Goal: Download file/media

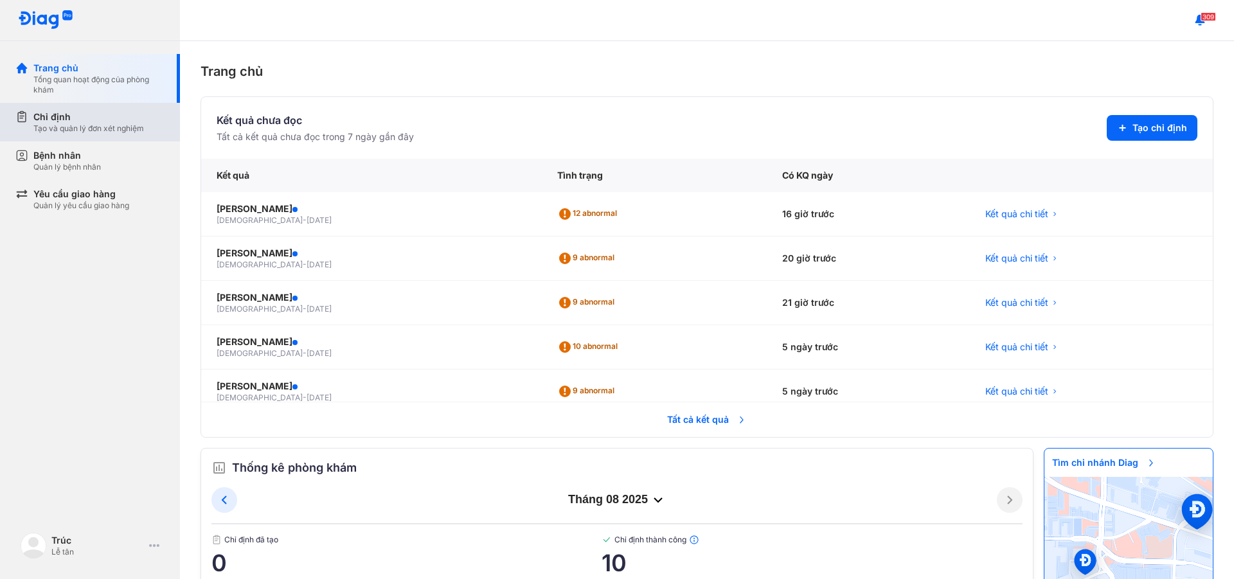
click at [120, 127] on div "Tạo và quản lý đơn xét nghiệm" at bounding box center [88, 128] width 111 height 10
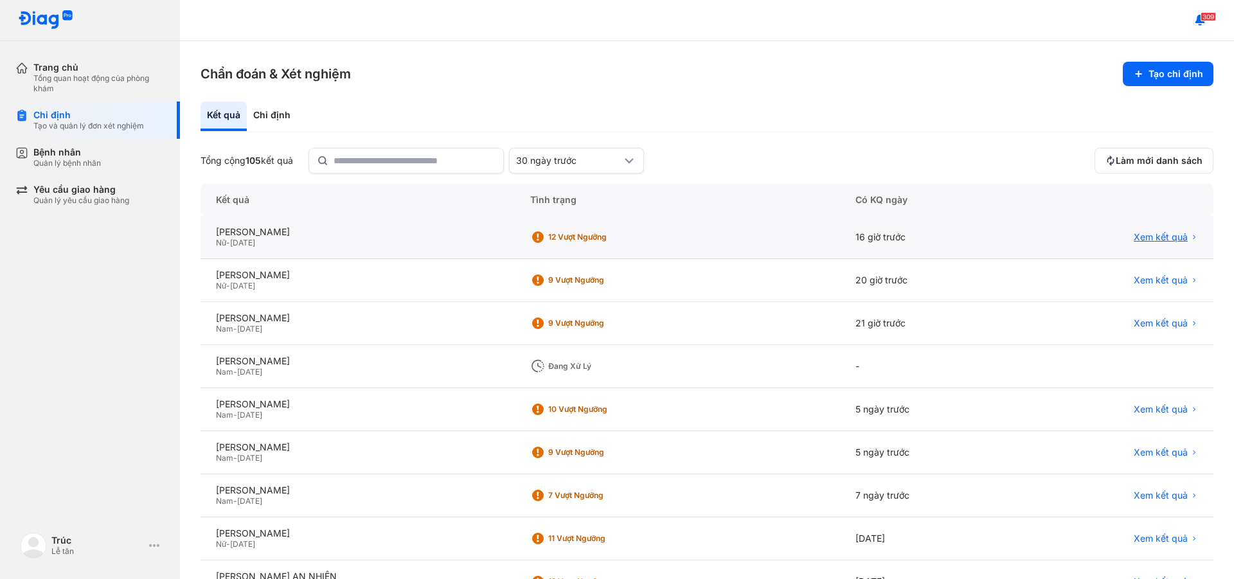
click at [1134, 235] on span "Xem kết quả" at bounding box center [1161, 237] width 54 height 12
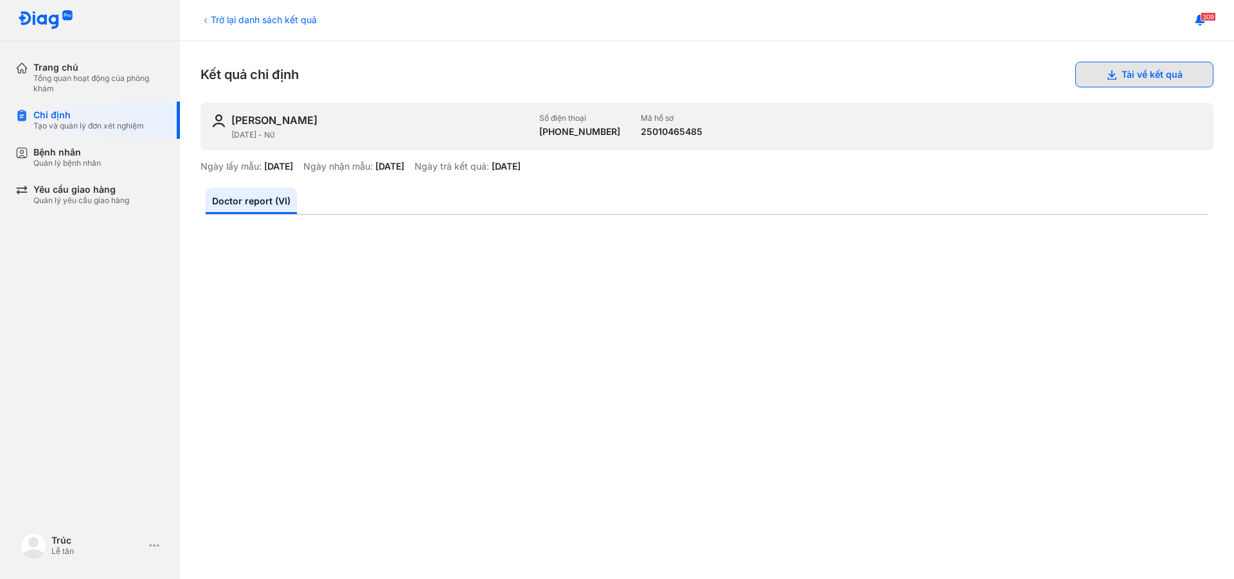
click at [1127, 73] on button "Tải về kết quả" at bounding box center [1144, 75] width 138 height 26
click at [1136, 71] on button "Tải về kết quả" at bounding box center [1144, 75] width 138 height 26
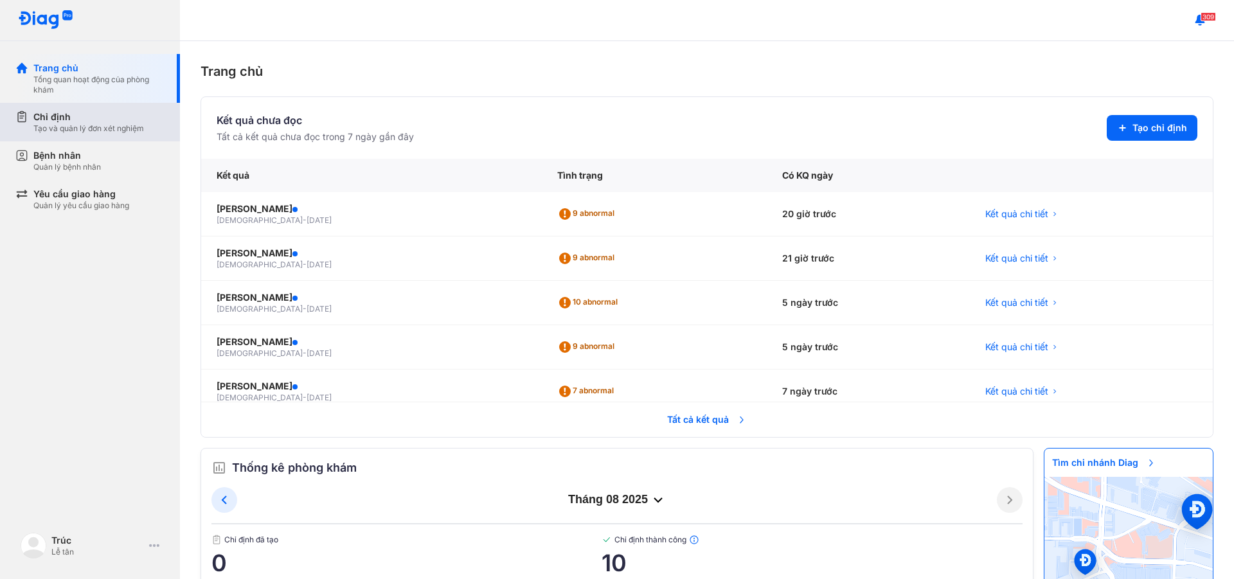
click at [62, 118] on div "Chỉ định" at bounding box center [88, 117] width 111 height 13
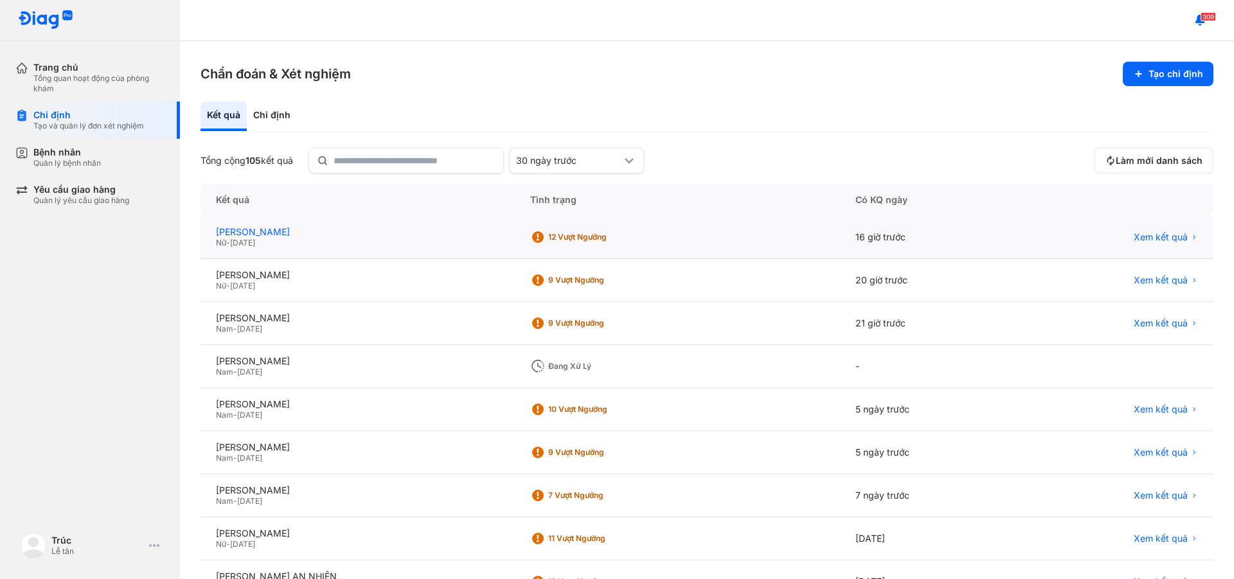
click at [393, 235] on div "[PERSON_NAME]" at bounding box center [357, 232] width 283 height 12
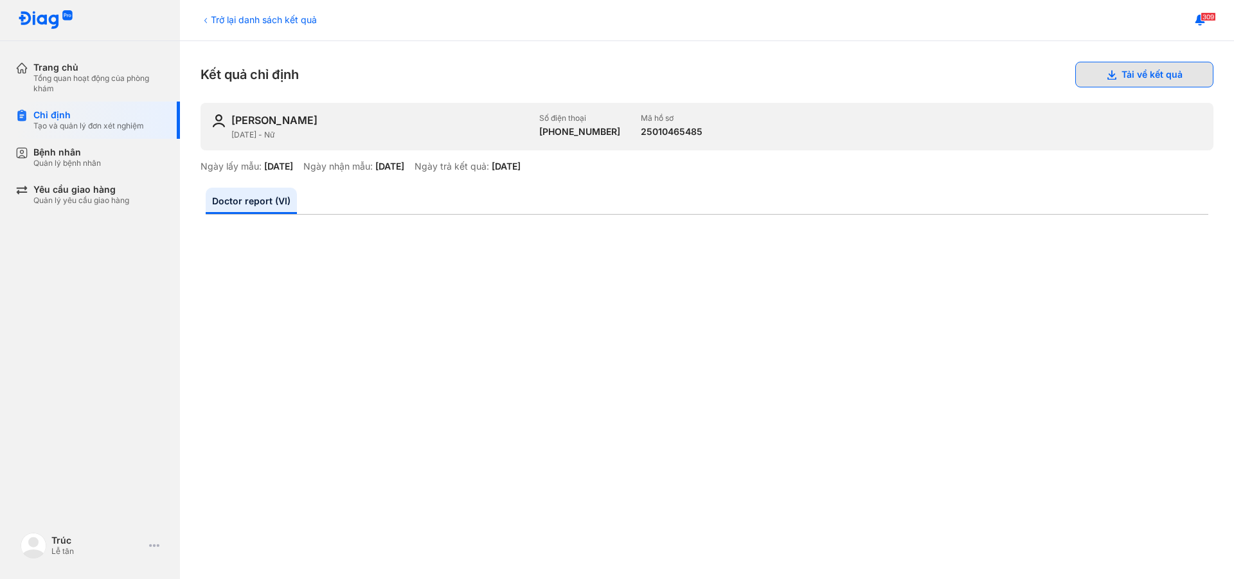
click at [1093, 78] on button "Tải về kết quả" at bounding box center [1144, 75] width 138 height 26
